Goal: Information Seeking & Learning: Learn about a topic

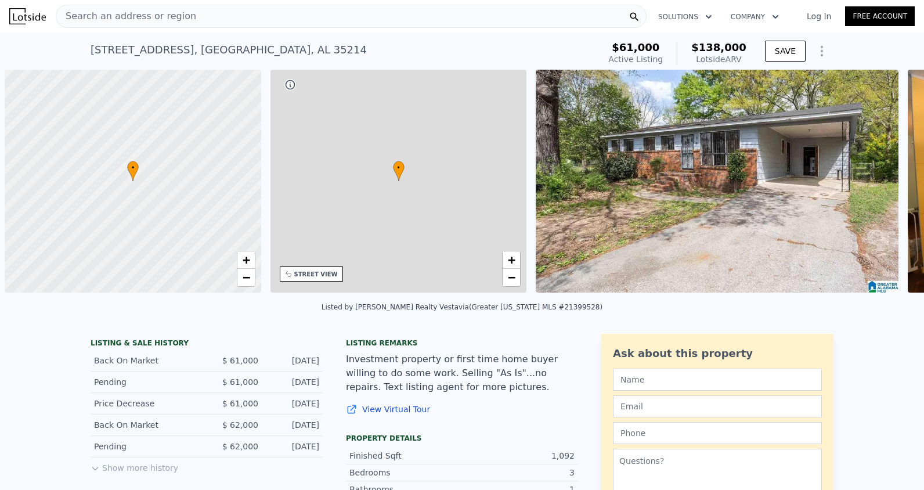
scroll to position [0, 5]
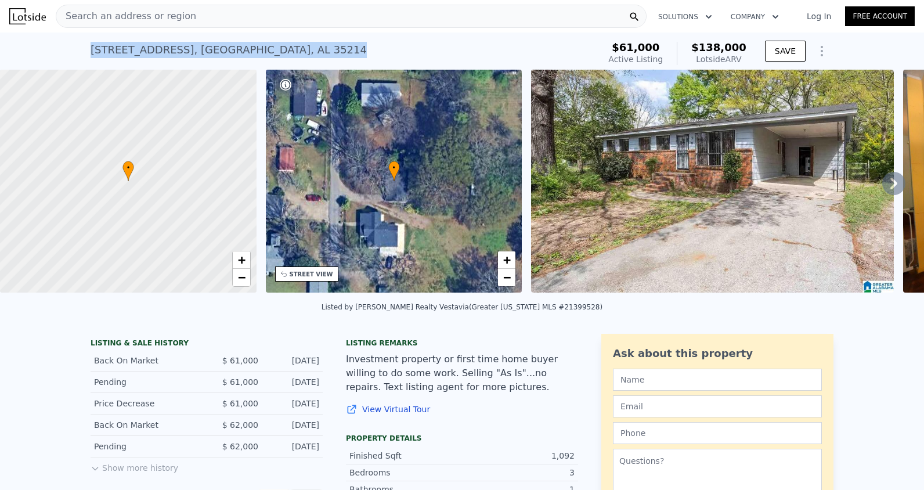
drag, startPoint x: 86, startPoint y: 48, endPoint x: 281, endPoint y: 64, distance: 195.0
click at [281, 64] on div "[STREET_ADDRESS] Active at $61k (~ARV $138k )" at bounding box center [343, 53] width 504 height 32
drag, startPoint x: 281, startPoint y: 64, endPoint x: 219, endPoint y: 46, distance: 64.5
copy div "[STREET_ADDRESS]"
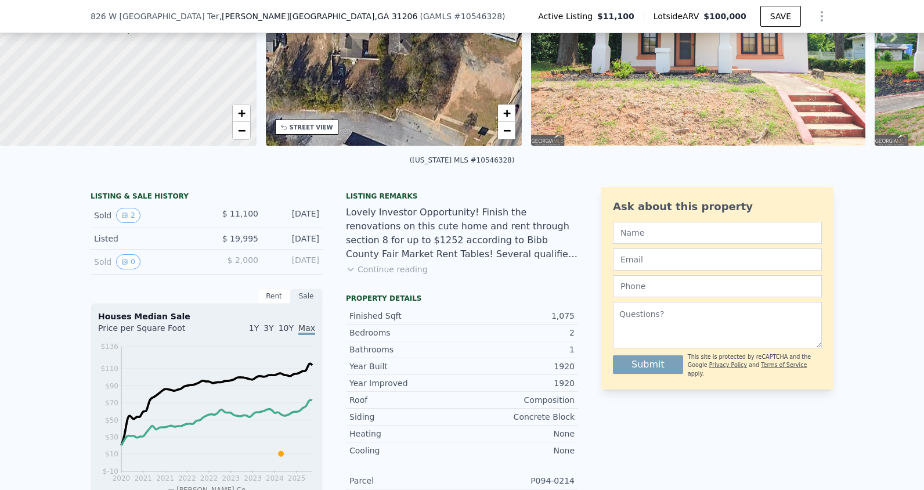
scroll to position [112, 0]
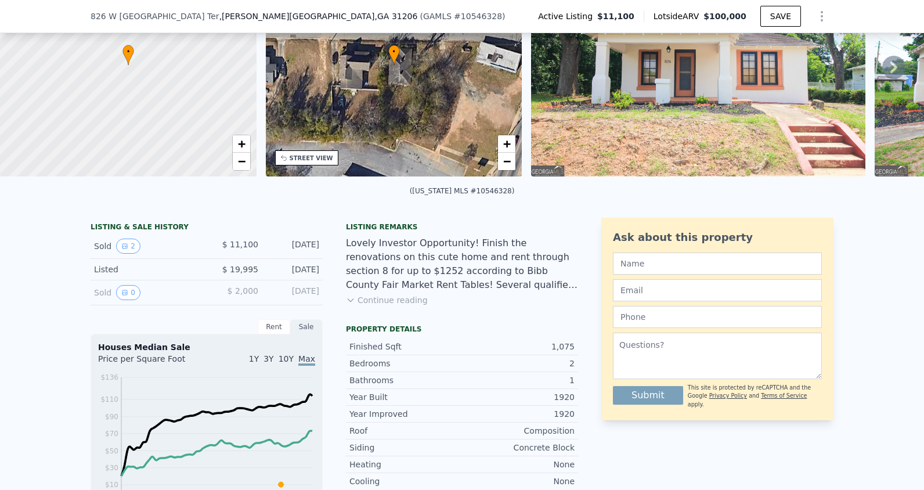
click at [381, 306] on button "Continue reading" at bounding box center [387, 300] width 82 height 12
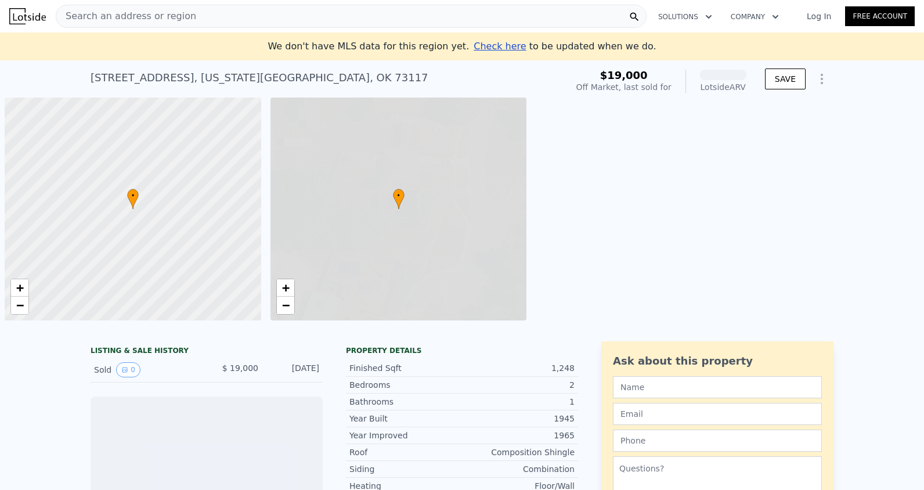
scroll to position [0, 5]
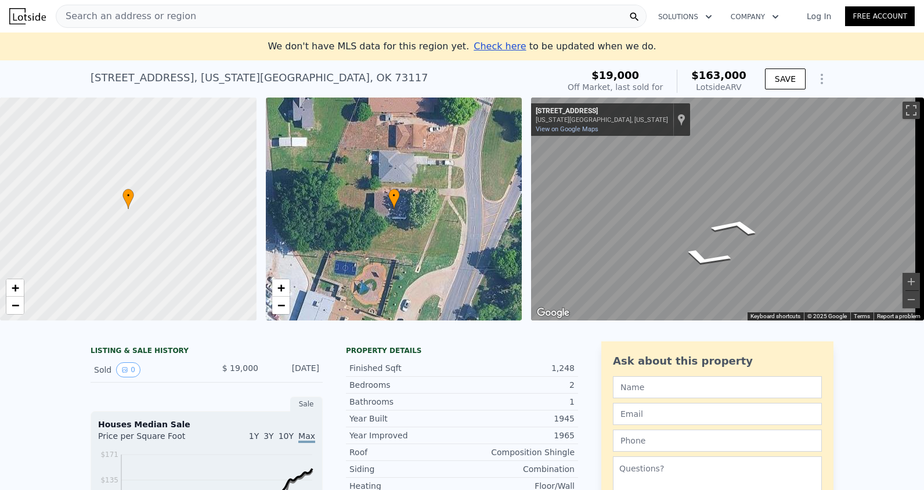
click at [512, 158] on div "• + − • + − ← Move left → Move right ↑ Move up ↓ Move down + Zoom in - Zoom out…" at bounding box center [462, 208] width 924 height 223
click at [518, 156] on div "• + − • + − ← Move left → Move right ↑ Move up ↓ Move down + Zoom in - Zoom out…" at bounding box center [462, 208] width 924 height 223
click at [923, 111] on html "Search an address or region Solutions Company Open main menu Log In Free Accoun…" at bounding box center [462, 245] width 924 height 490
click at [923, 151] on html "Search an address or region Solutions Company Open main menu Log In Free Accoun…" at bounding box center [462, 245] width 924 height 490
click at [789, 312] on div "← Move left → Move right ↑ Move up ↓ Move down + Zoom in - Zoom out 1135 NE Gra…" at bounding box center [727, 208] width 393 height 223
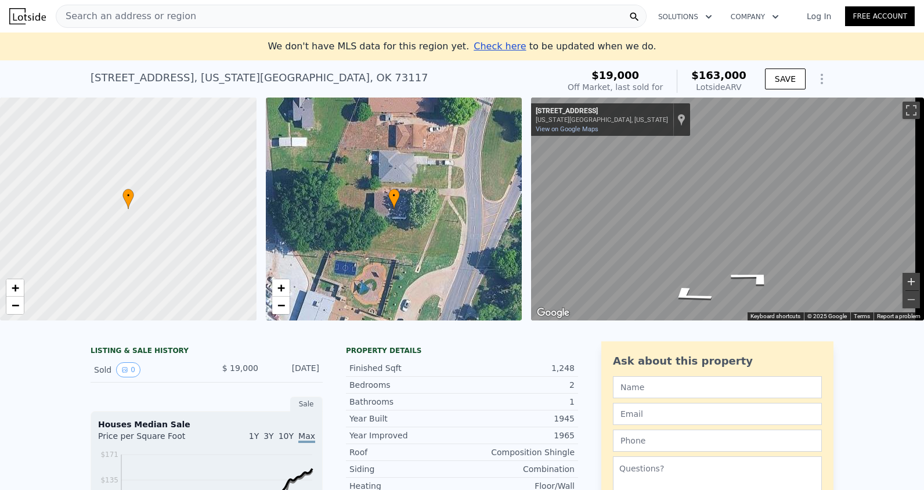
click at [902, 280] on button "Zoom in" at bounding box center [910, 281] width 17 height 17
click at [923, 223] on html "Search an address or region Solutions Company Open main menu Log In Free Accoun…" at bounding box center [462, 245] width 924 height 490
click at [902, 274] on button "Zoom in" at bounding box center [910, 281] width 17 height 17
click at [902, 276] on button "Zoom in" at bounding box center [910, 281] width 17 height 17
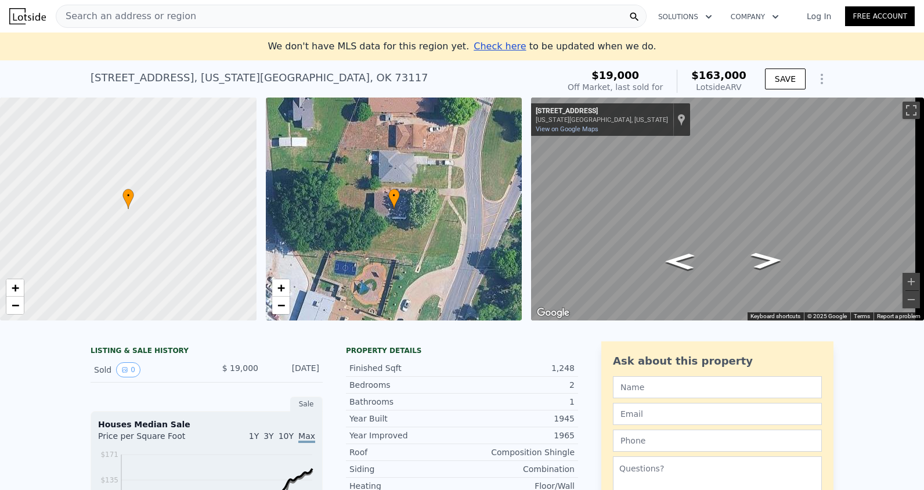
scroll to position [58, 0]
